Goal: Check status: Check status

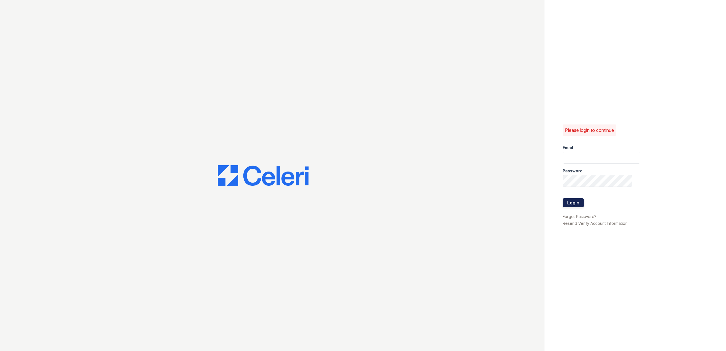
type input "Aspect.pm@cafmanagement.com"
click at [566, 207] on button "Login" at bounding box center [572, 202] width 21 height 9
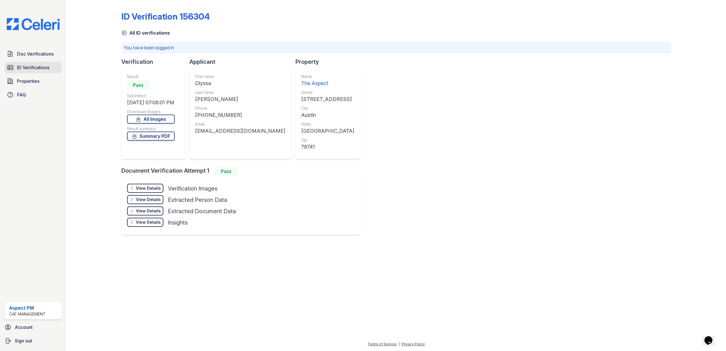
click at [23, 66] on span "ID Verifications" at bounding box center [33, 67] width 32 height 7
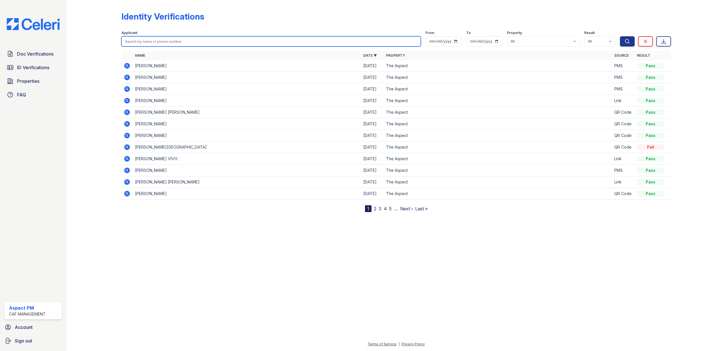
click at [177, 43] on input "search" at bounding box center [271, 41] width 300 height 10
type input "[PERSON_NAME]"
click at [620, 36] on button "Search" at bounding box center [627, 41] width 15 height 10
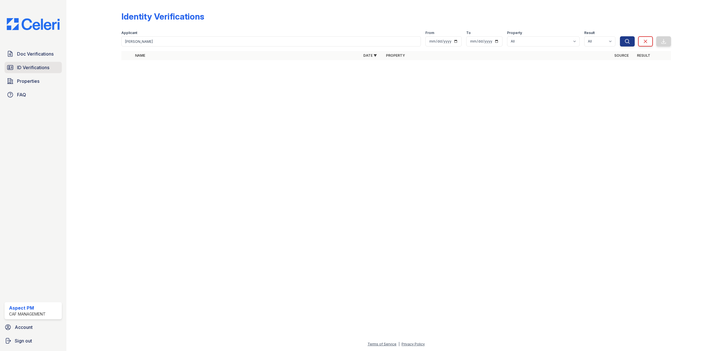
click at [25, 70] on span "ID Verifications" at bounding box center [33, 67] width 32 height 7
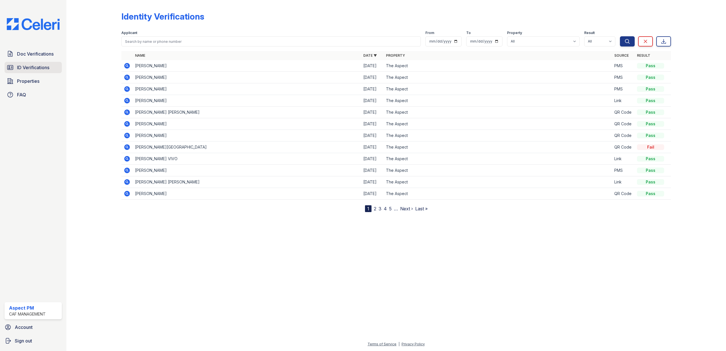
click at [31, 66] on span "ID Verifications" at bounding box center [33, 67] width 32 height 7
click at [128, 67] on icon at bounding box center [127, 65] width 7 height 7
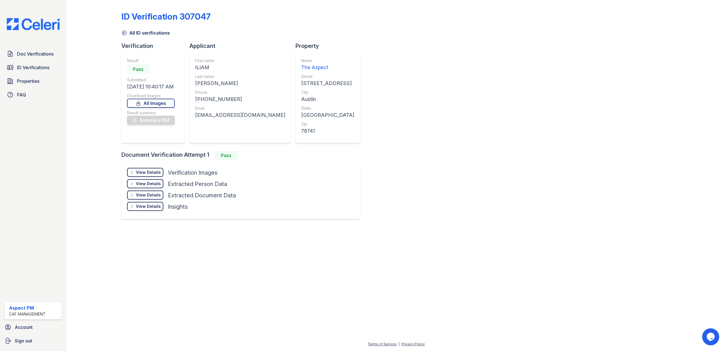
click at [147, 172] on div "View Details" at bounding box center [148, 173] width 25 height 6
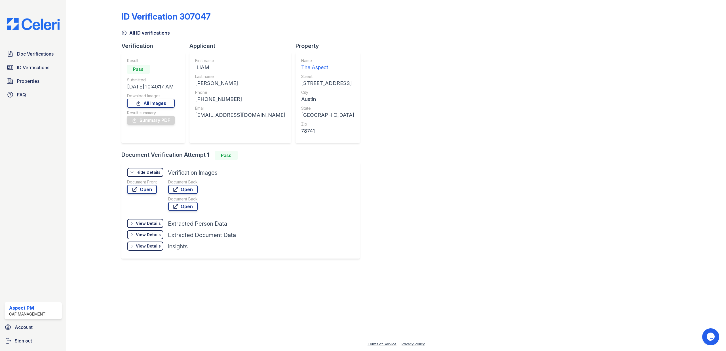
click at [147, 172] on div "Hide Details" at bounding box center [148, 173] width 24 height 6
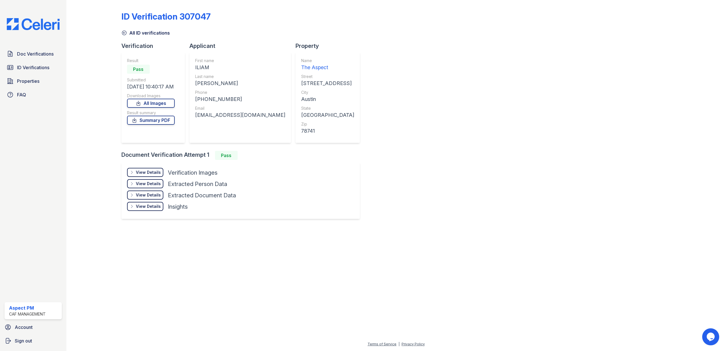
drag, startPoint x: 105, startPoint y: 236, endPoint x: 109, endPoint y: 235, distance: 4.8
click at [106, 236] on div at bounding box center [395, 288] width 641 height 105
click at [145, 170] on div "View Details" at bounding box center [148, 173] width 25 height 6
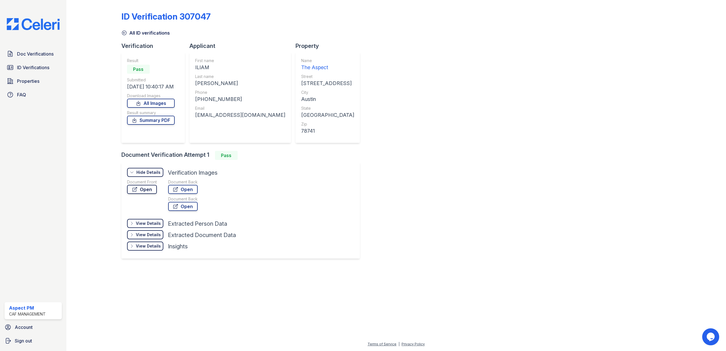
click at [144, 191] on link "Open" at bounding box center [142, 189] width 30 height 9
